Goal: Find specific page/section: Find specific page/section

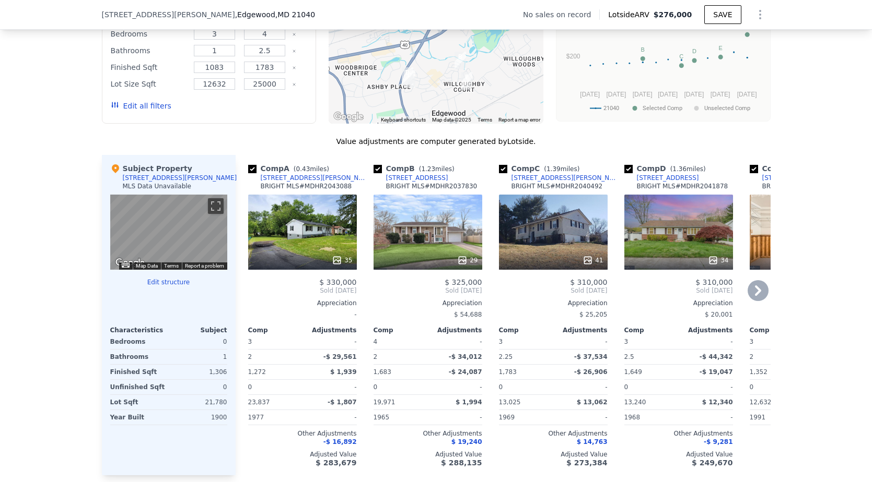
scroll to position [892, 0]
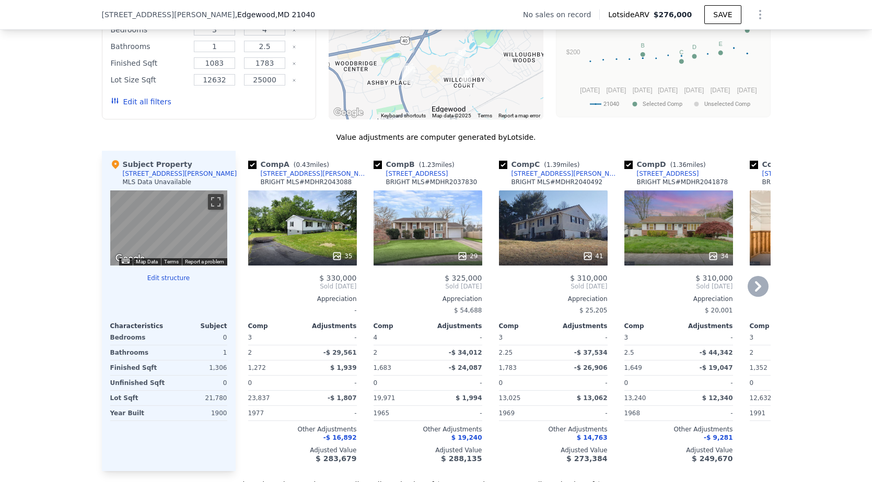
click at [324, 206] on div "35" at bounding box center [302, 228] width 109 height 75
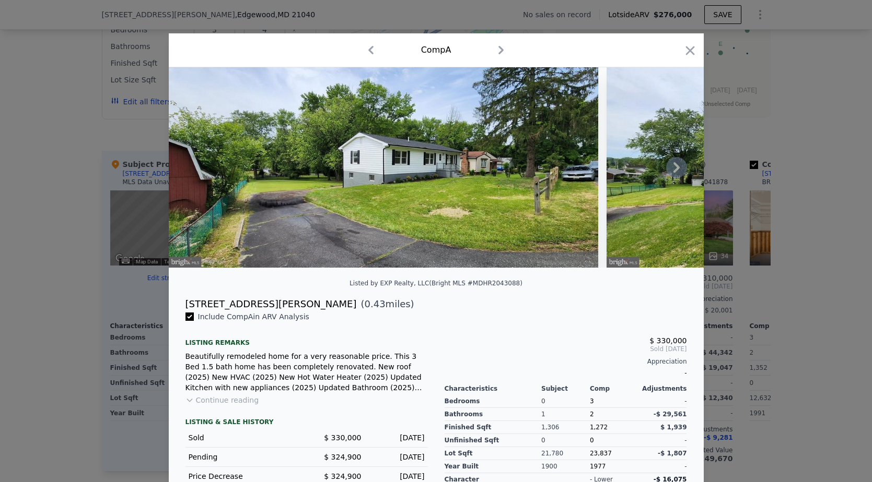
click at [674, 173] on icon at bounding box center [676, 167] width 21 height 21
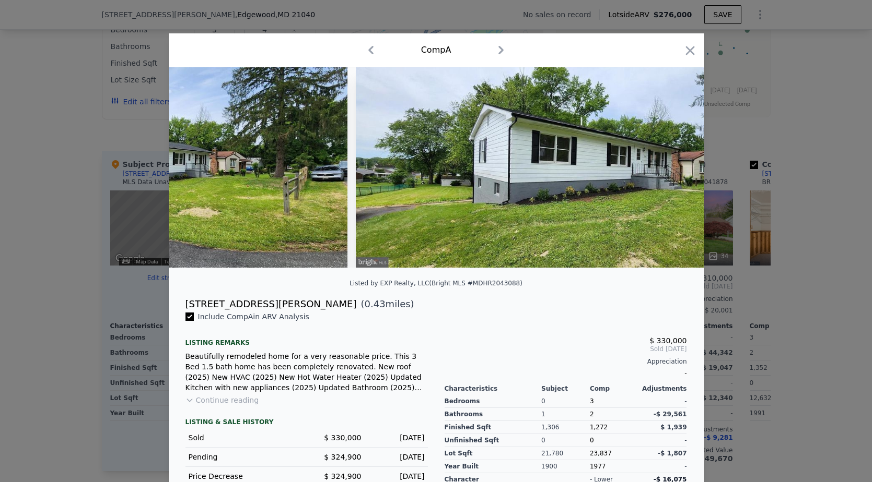
click at [674, 173] on img at bounding box center [570, 167] width 429 height 201
click at [672, 166] on icon at bounding box center [676, 167] width 21 height 21
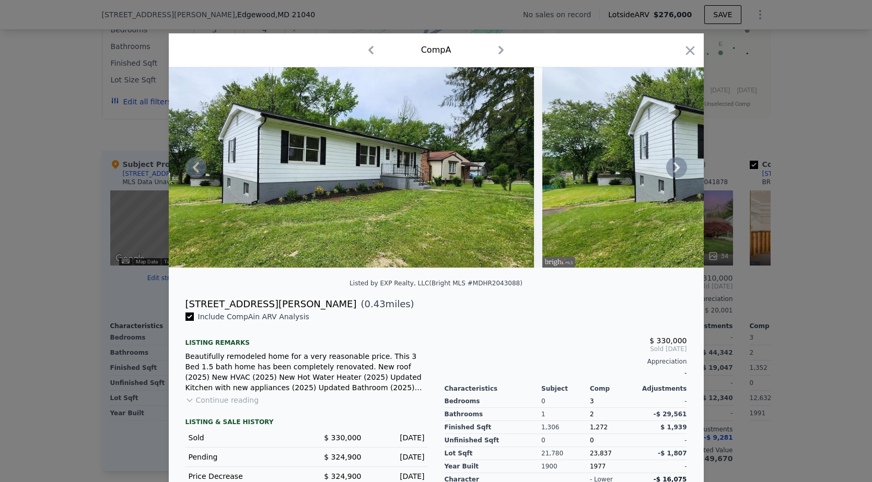
click at [672, 168] on icon at bounding box center [676, 167] width 21 height 21
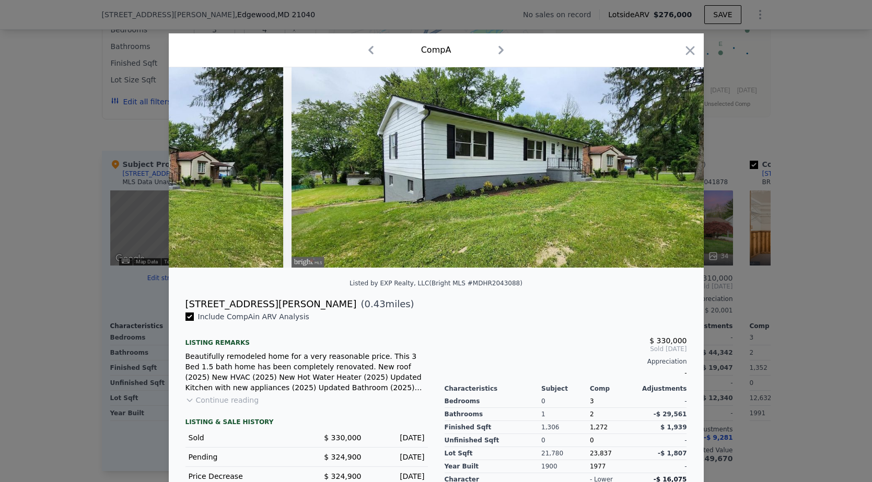
click at [675, 164] on div at bounding box center [436, 167] width 535 height 201
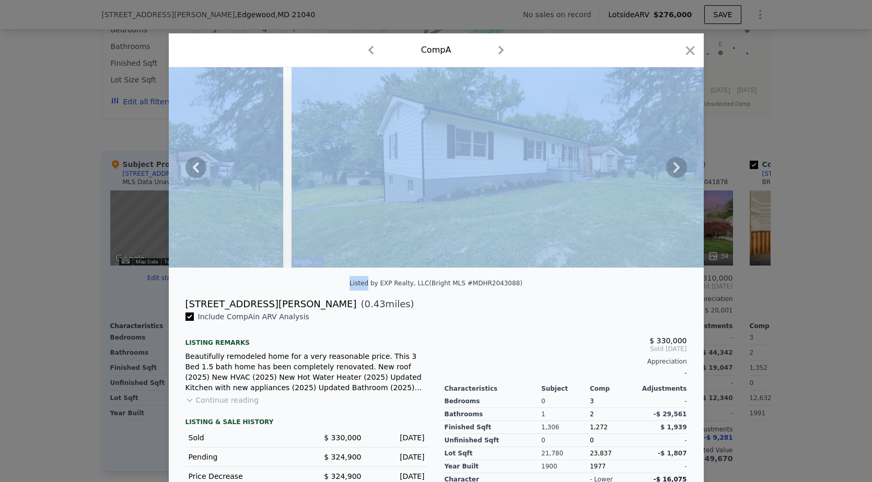
click at [675, 164] on icon at bounding box center [676, 167] width 6 height 10
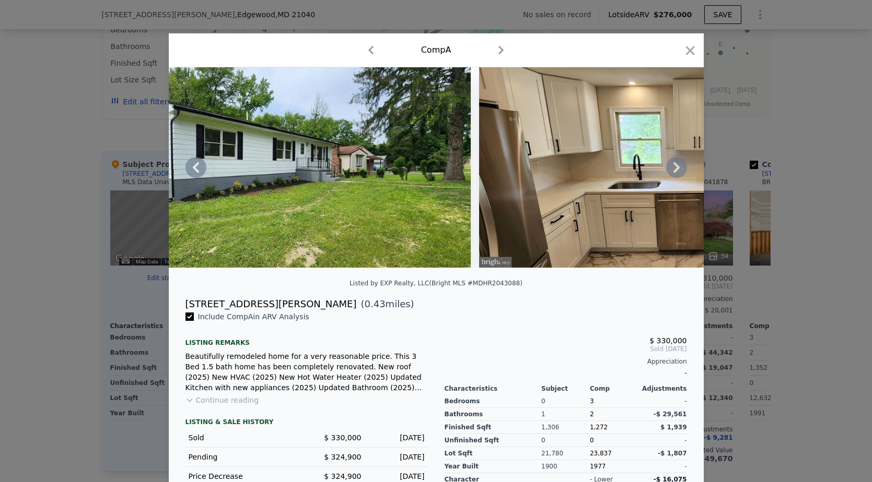
click at [677, 168] on icon at bounding box center [676, 167] width 6 height 10
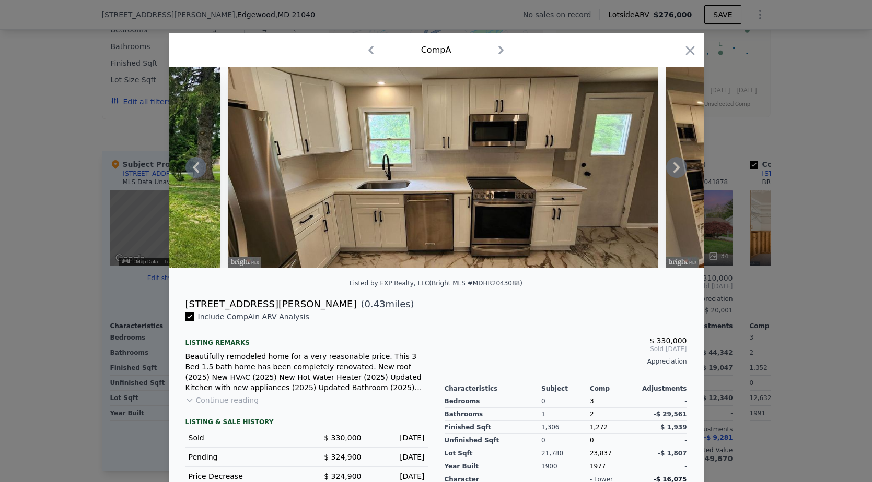
click at [675, 167] on icon at bounding box center [676, 167] width 21 height 21
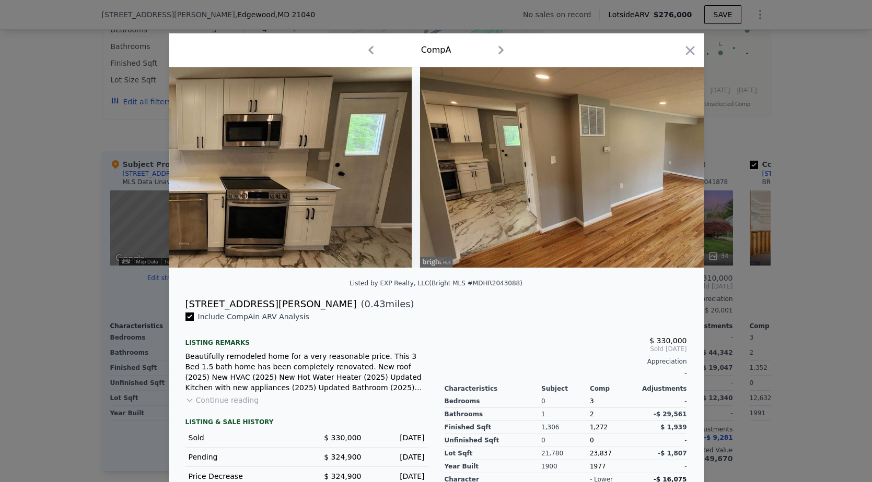
scroll to position [0, 1504]
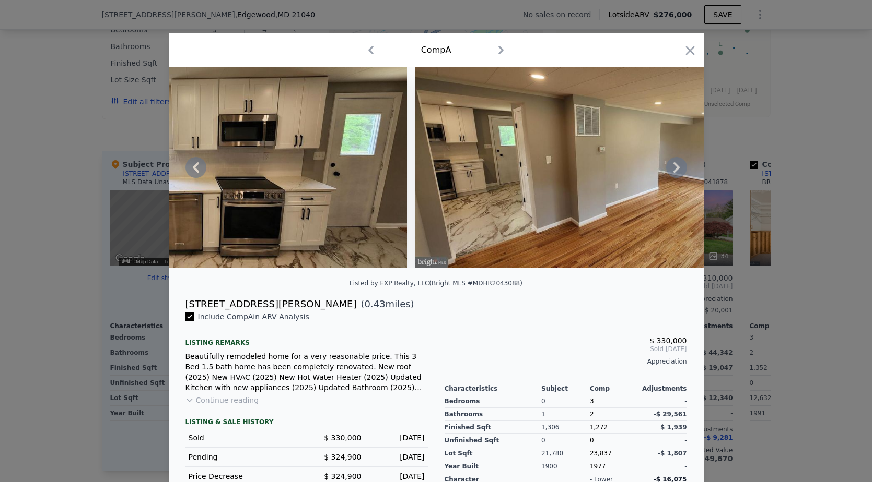
click at [671, 167] on icon at bounding box center [676, 167] width 21 height 21
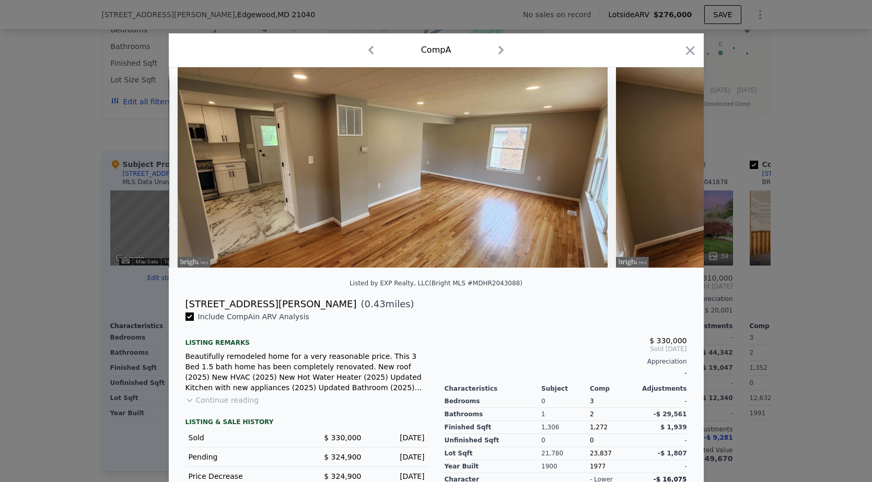
scroll to position [0, 1755]
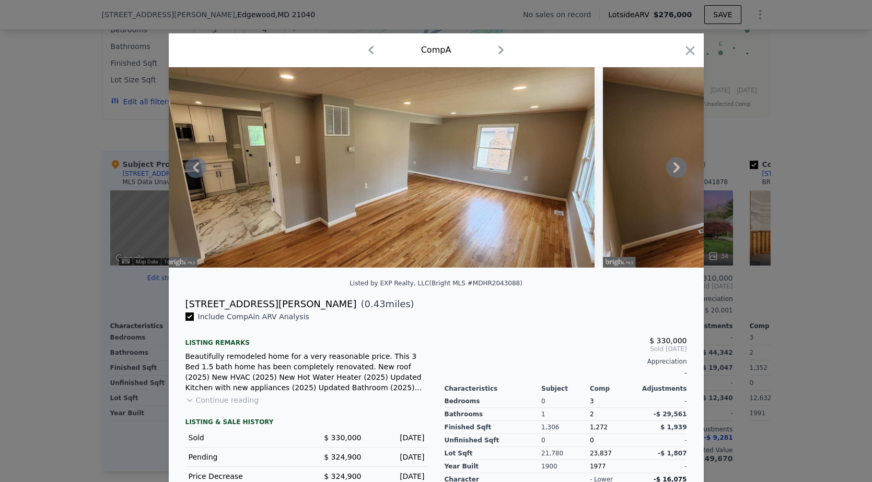
click at [834, 103] on div at bounding box center [436, 241] width 872 height 482
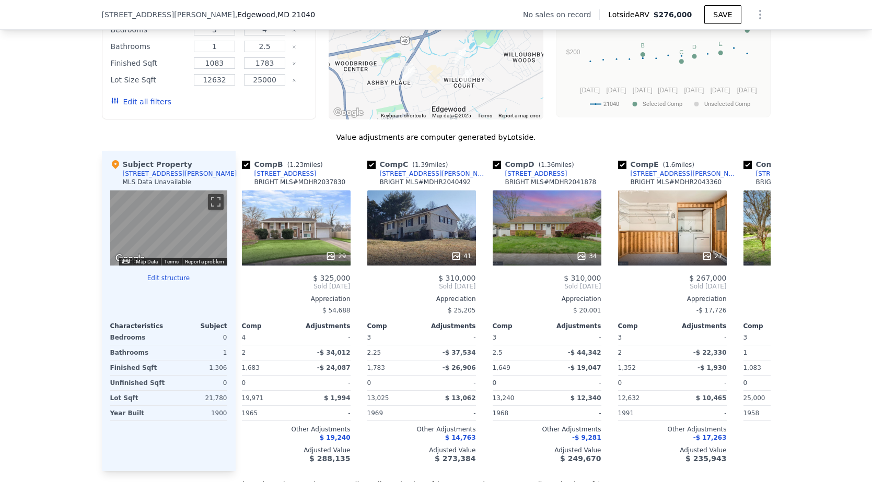
scroll to position [4, 0]
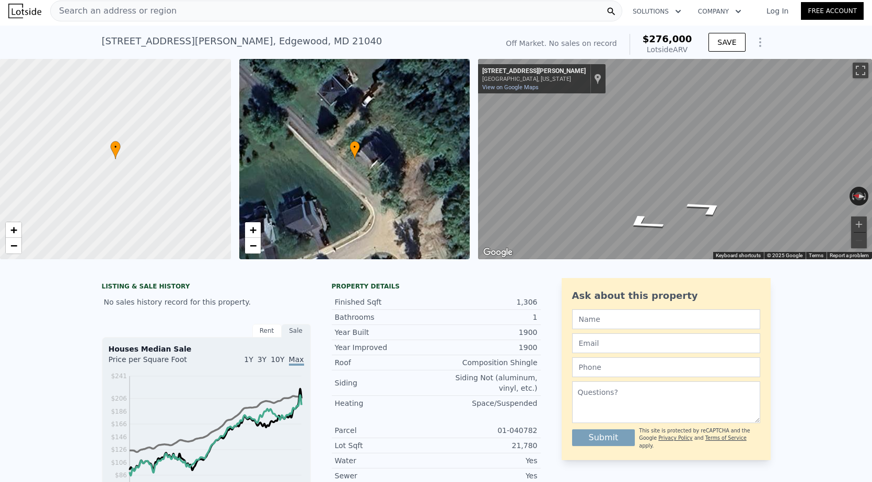
click at [172, 10] on div "Search an address or region" at bounding box center [336, 11] width 572 height 21
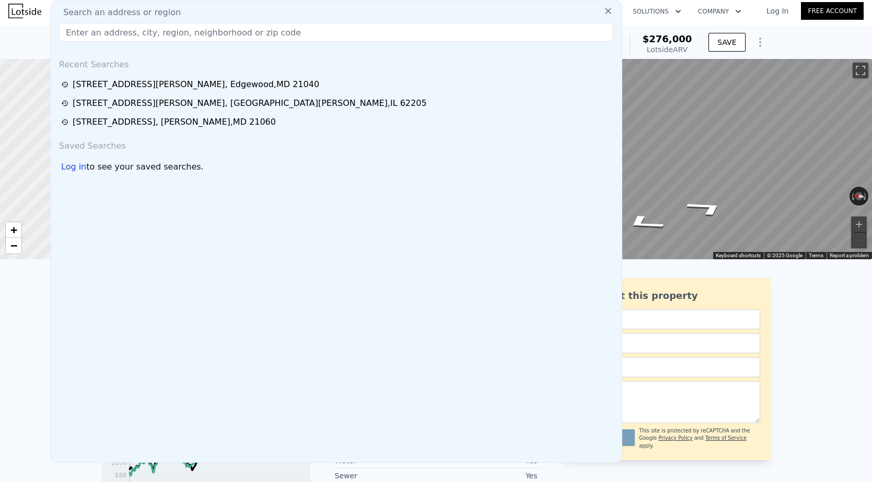
type input "[PHONE_NUMBER]"
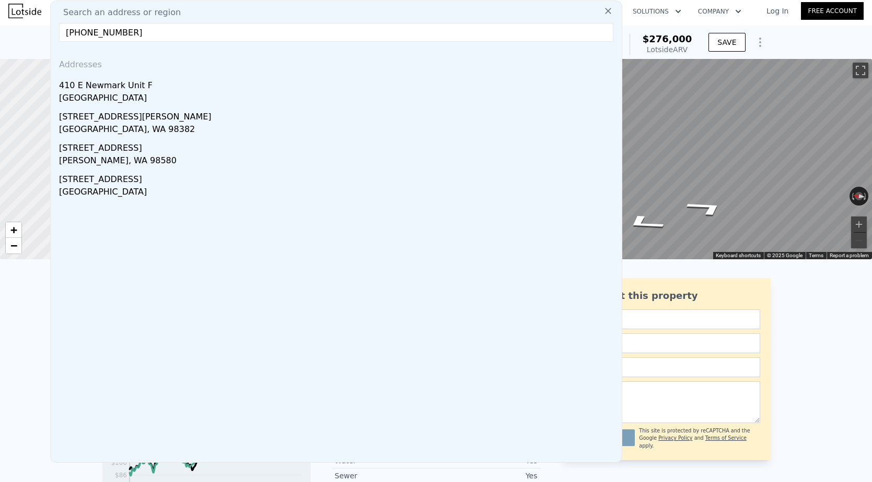
click at [159, 26] on input "[PHONE_NUMBER]" at bounding box center [336, 32] width 554 height 19
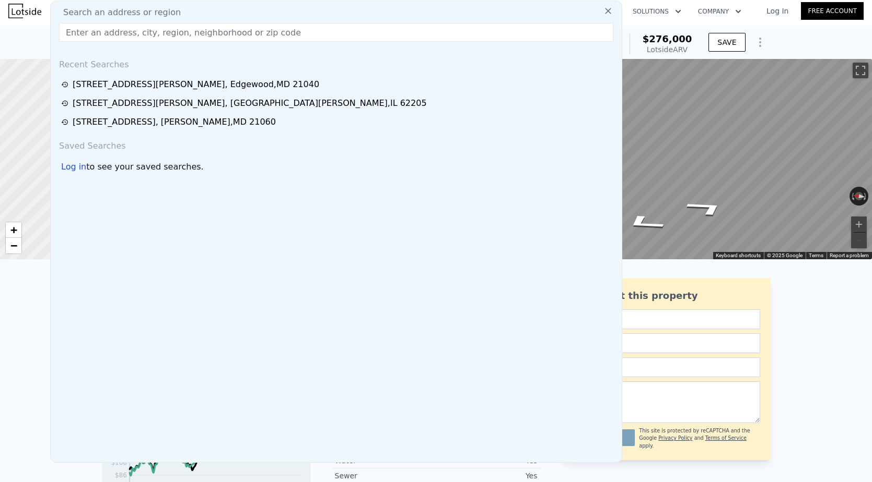
click at [277, 28] on input "text" at bounding box center [336, 32] width 554 height 19
paste input "[STREET_ADDRESS][PERSON_NAME][US_STATE]"
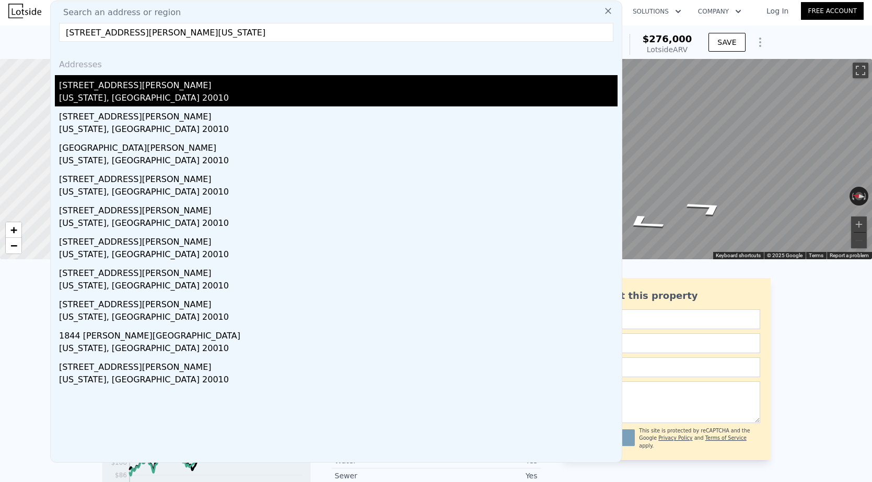
type input "[STREET_ADDRESS][PERSON_NAME][US_STATE]"
click at [145, 79] on div "[STREET_ADDRESS][PERSON_NAME]" at bounding box center [338, 83] width 558 height 17
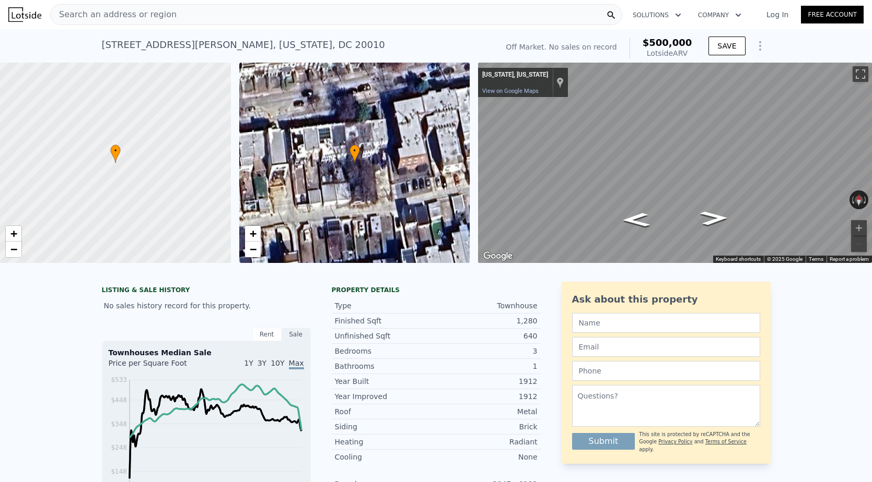
click at [186, 11] on div "Search an address or region" at bounding box center [336, 14] width 572 height 21
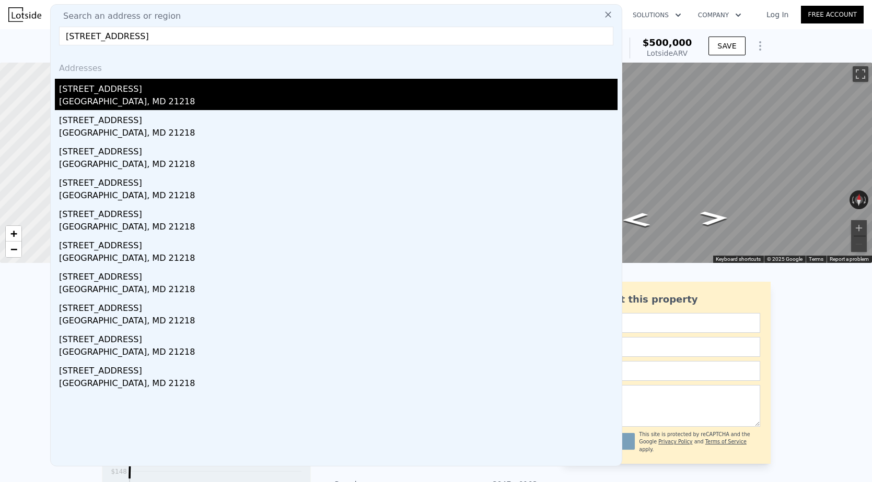
type input "[STREET_ADDRESS]"
click at [128, 89] on div "[STREET_ADDRESS]" at bounding box center [338, 87] width 558 height 17
